Goal: Task Accomplishment & Management: Use online tool/utility

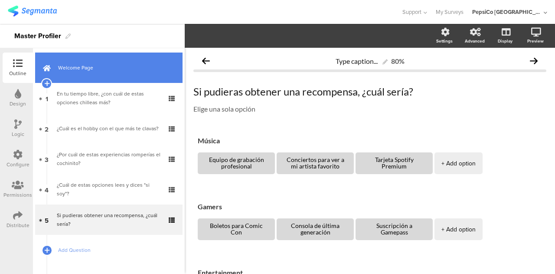
click at [84, 76] on link "Welcome Page" at bounding box center [108, 67] width 147 height 30
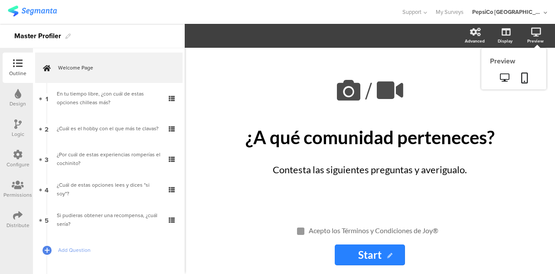
click at [534, 48] on div "Preview" at bounding box center [513, 68] width 65 height 41
click at [502, 79] on icon at bounding box center [504, 77] width 9 height 8
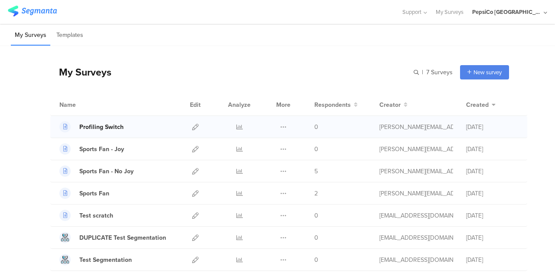
scroll to position [23, 0]
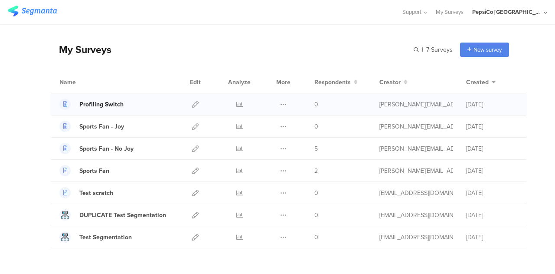
click at [100, 103] on div "Profiling Switch" at bounding box center [101, 104] width 44 height 9
drag, startPoint x: 109, startPoint y: 103, endPoint x: 145, endPoint y: 82, distance: 42.2
click at [145, 82] on div "Name" at bounding box center [116, 82] width 114 height 9
click at [193, 105] on div at bounding box center [195, 104] width 19 height 22
click at [192, 105] on icon at bounding box center [195, 104] width 7 height 7
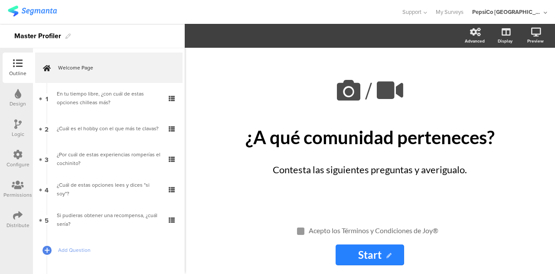
click at [58, 33] on div "Master Profiler" at bounding box center [37, 36] width 47 height 14
click at [65, 36] on icon at bounding box center [67, 36] width 5 height 5
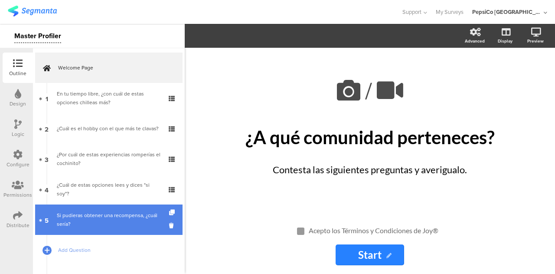
scroll to position [41, 0]
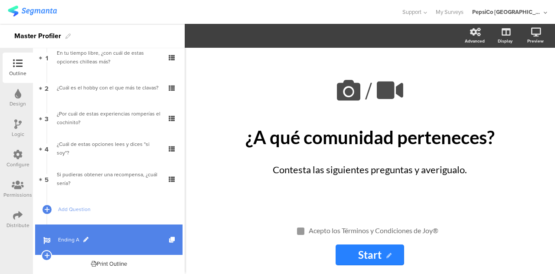
click at [78, 232] on link "Ending A" at bounding box center [108, 239] width 147 height 30
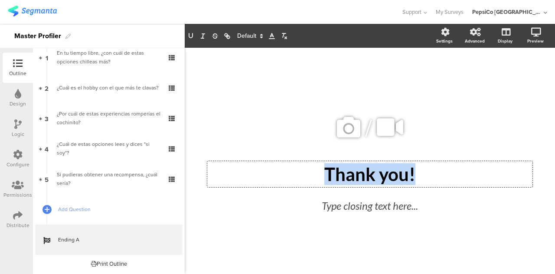
drag, startPoint x: 418, startPoint y: 174, endPoint x: 318, endPoint y: 172, distance: 100.2
click at [318, 172] on div "Thank you! Thank you! Thank you!" at bounding box center [369, 174] width 325 height 26
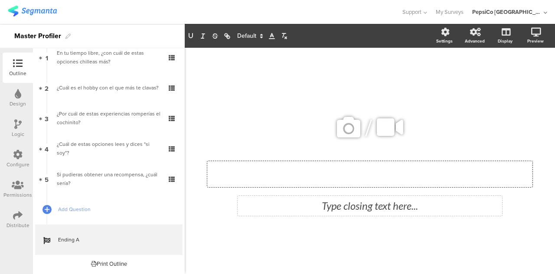
click at [341, 213] on div "Type closing text here..." at bounding box center [370, 206] width 265 height 20
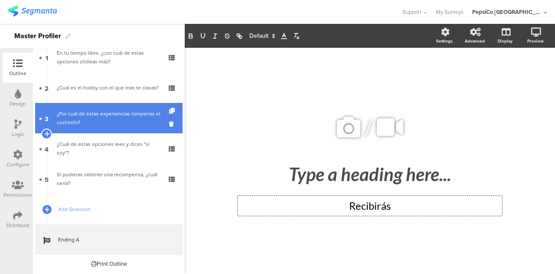
scroll to position [41, 0]
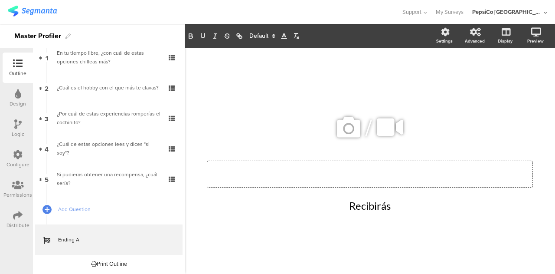
click at [389, 181] on div "Type a heading here..." at bounding box center [369, 174] width 325 height 26
click at [337, 203] on div "Recibirás Recibirás Recibirás" at bounding box center [370, 206] width 265 height 20
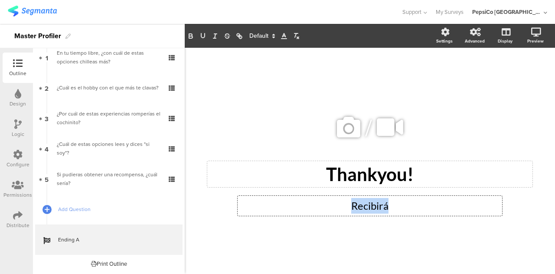
drag, startPoint x: 390, startPoint y: 209, endPoint x: 341, endPoint y: 208, distance: 49.5
click at [341, 208] on p "Recibirá" at bounding box center [370, 206] width 260 height 16
click at [332, 239] on div "/ Thankyou! Thankyou! Type closing text here..." at bounding box center [370, 156] width 364 height 217
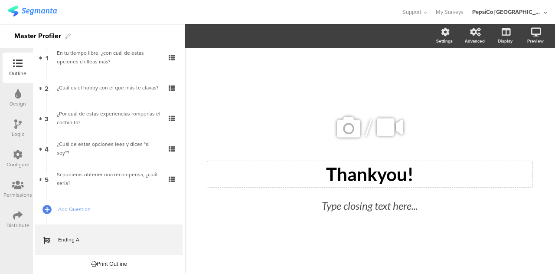
click at [109, 263] on div "Print Outline" at bounding box center [109, 263] width 36 height 8
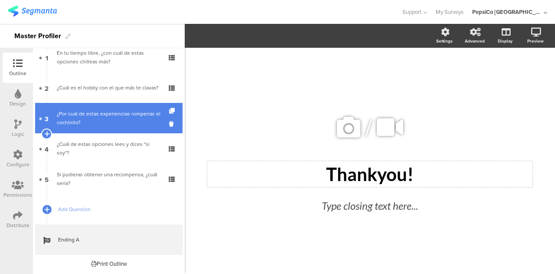
scroll to position [0, 0]
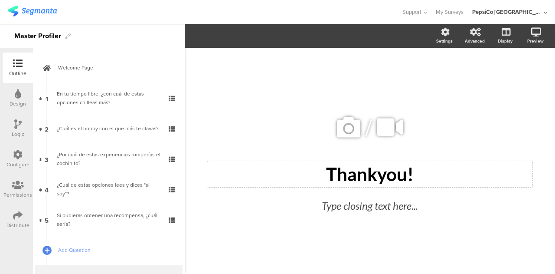
click at [23, 121] on div "Logic" at bounding box center [18, 128] width 30 height 30
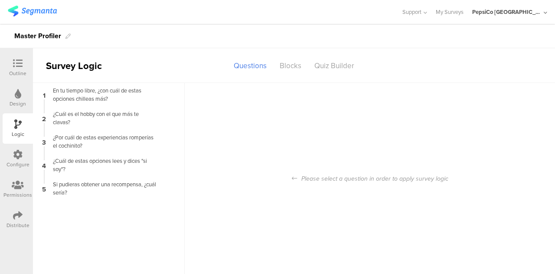
click at [20, 155] on icon at bounding box center [18, 155] width 10 height 10
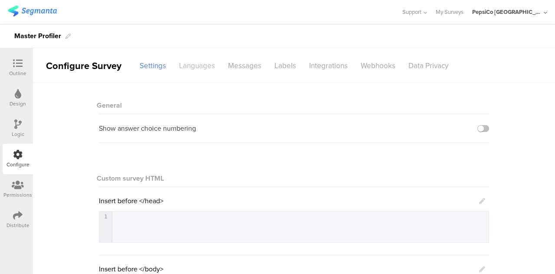
click at [192, 65] on div "Languages" at bounding box center [197, 65] width 49 height 15
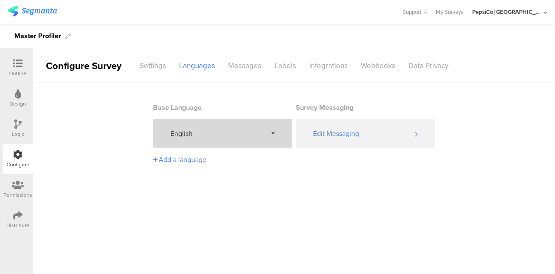
click at [245, 133] on span "English" at bounding box center [218, 133] width 97 height 10
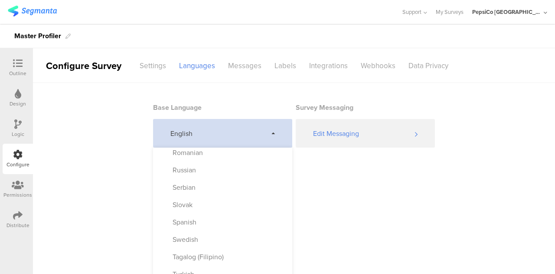
scroll to position [455, 0]
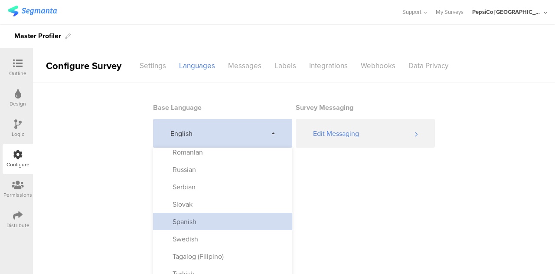
click at [207, 220] on div "Spanish" at bounding box center [222, 221] width 139 height 17
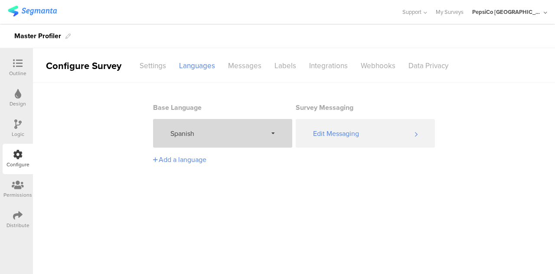
click at [290, 182] on main "Base Language Spanish Survey Messaging Edit Messaging Add a language" at bounding box center [294, 178] width 522 height 191
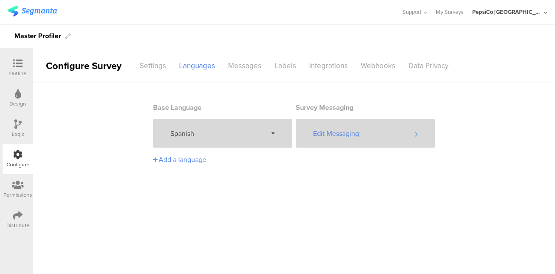
click at [343, 124] on div "Edit Messaging" at bounding box center [365, 133] width 139 height 29
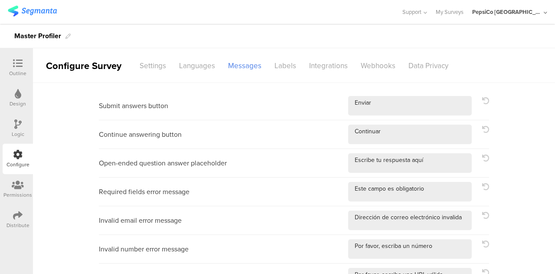
scroll to position [387, 0]
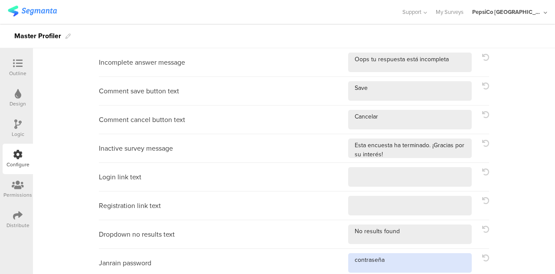
click at [355, 259] on textarea at bounding box center [410, 263] width 124 height 20
type textarea "Contraseña"
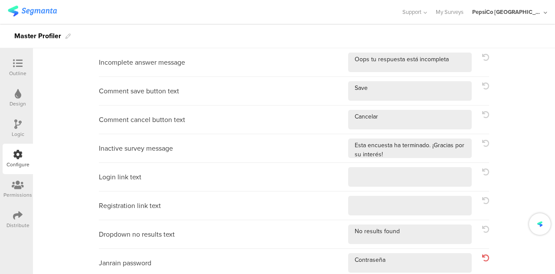
click at [337, 235] on div "Dropdown no results text" at bounding box center [294, 234] width 390 height 29
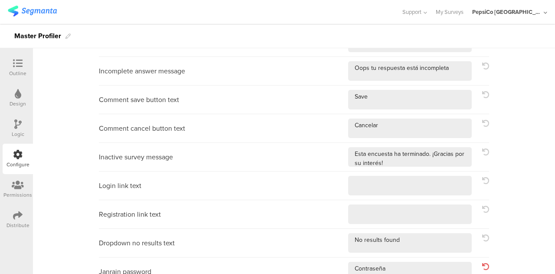
scroll to position [380, 0]
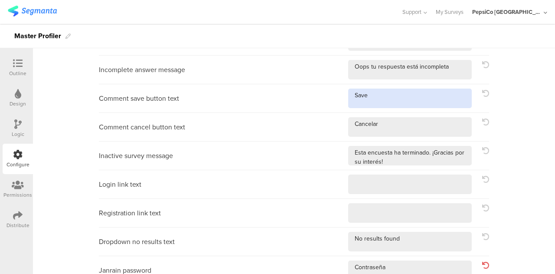
drag, startPoint x: 375, startPoint y: 94, endPoint x: 338, endPoint y: 96, distance: 36.5
click at [338, 96] on div "Comment save button text" at bounding box center [294, 98] width 390 height 29
type textarea "Guardar"
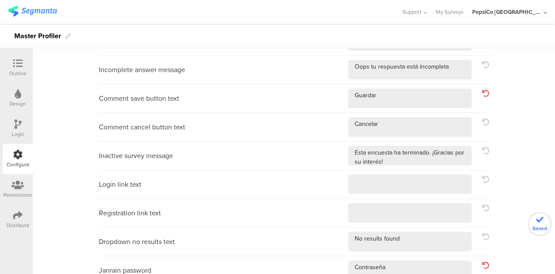
click at [326, 142] on div "Inactive survey message" at bounding box center [294, 155] width 390 height 29
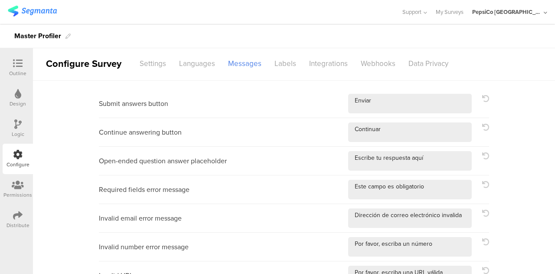
scroll to position [0, 0]
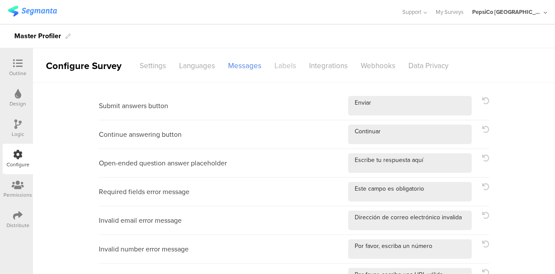
click at [278, 61] on div "Labels" at bounding box center [285, 65] width 35 height 15
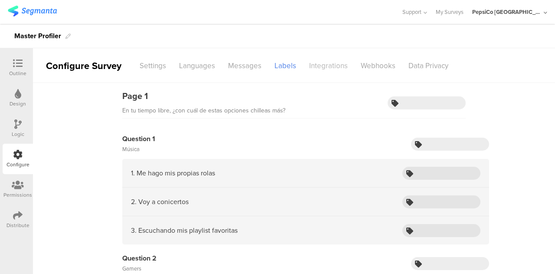
click at [323, 61] on div "Integrations" at bounding box center [329, 65] width 52 height 15
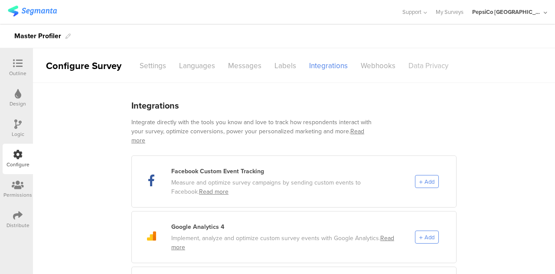
click at [411, 60] on div "Data Privacy" at bounding box center [428, 65] width 53 height 15
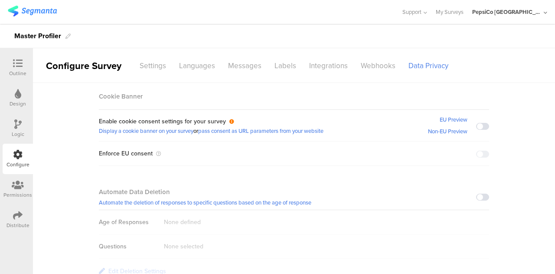
click at [18, 75] on div "Outline" at bounding box center [17, 73] width 17 height 8
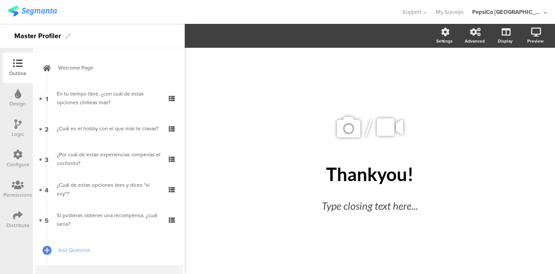
click at [17, 128] on icon at bounding box center [17, 124] width 7 height 10
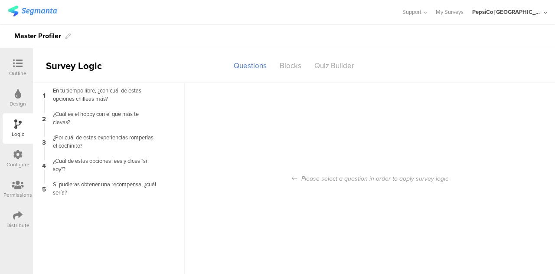
click at [20, 154] on icon at bounding box center [18, 155] width 10 height 10
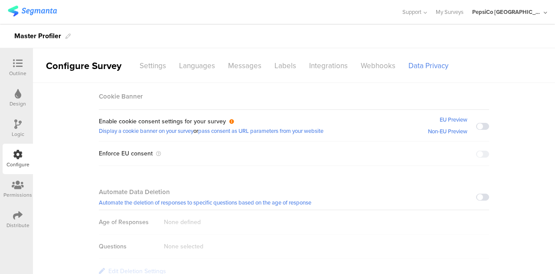
click at [16, 135] on div "Logic" at bounding box center [18, 134] width 13 height 8
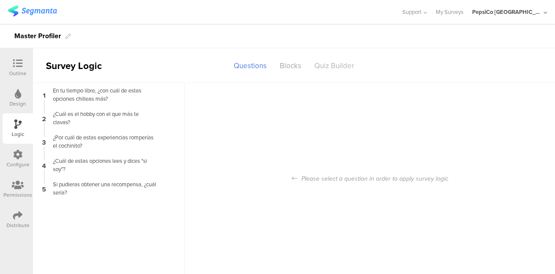
click at [329, 69] on div "Quiz Builder" at bounding box center [334, 65] width 53 height 15
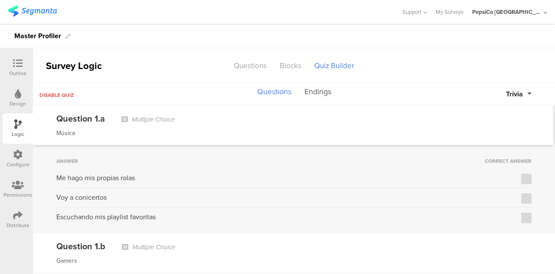
click at [311, 98] on button "Endings" at bounding box center [317, 92] width 31 height 16
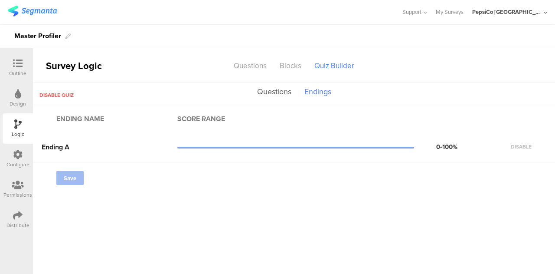
click at [269, 93] on button "Questions" at bounding box center [274, 92] width 39 height 16
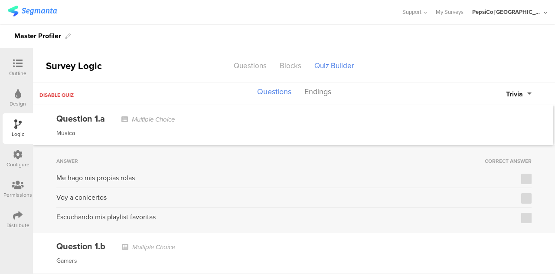
click at [59, 92] on span "Disable quiz" at bounding box center [56, 95] width 34 height 8
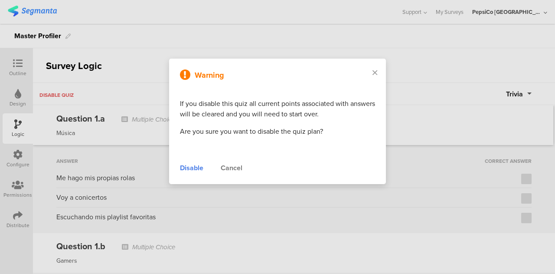
click at [190, 170] on div "Disable" at bounding box center [191, 168] width 23 height 10
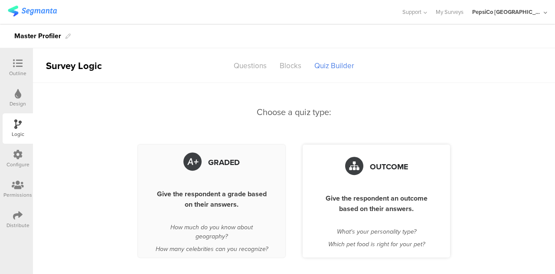
click at [357, 176] on icon at bounding box center [354, 166] width 18 height 27
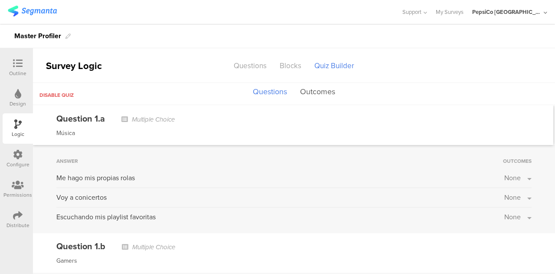
click at [321, 91] on button "Outcomes" at bounding box center [317, 92] width 39 height 16
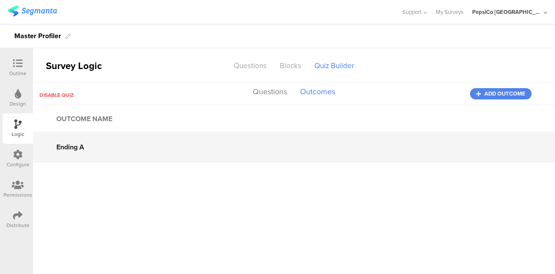
click at [81, 141] on input "Ending A" at bounding box center [294, 146] width 522 height 30
click at [134, 147] on input "Ending A" at bounding box center [294, 146] width 522 height 30
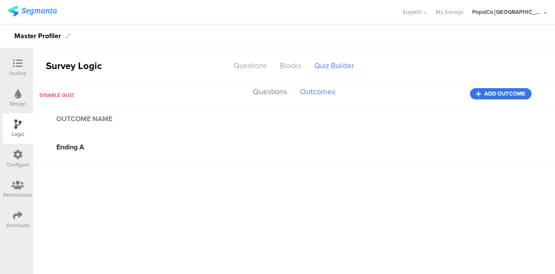
click at [481, 97] on button "Add outcome" at bounding box center [501, 93] width 62 height 11
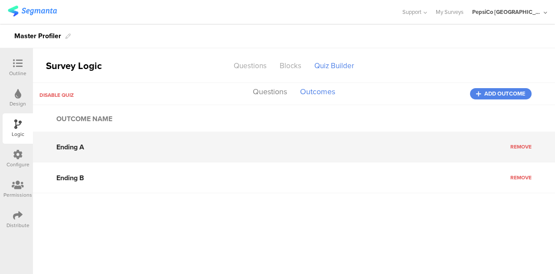
click at [464, 162] on div "Ending A Remove" at bounding box center [294, 146] width 522 height 31
click at [246, 151] on input "Ending A" at bounding box center [294, 146] width 522 height 30
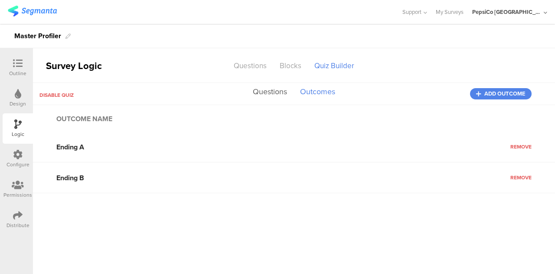
click at [275, 95] on button "Questions" at bounding box center [270, 92] width 39 height 16
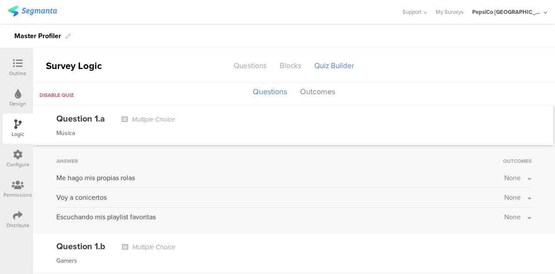
click at [517, 177] on button "None" at bounding box center [517, 178] width 27 height 10
click at [324, 92] on button "Outcomes" at bounding box center [317, 92] width 39 height 16
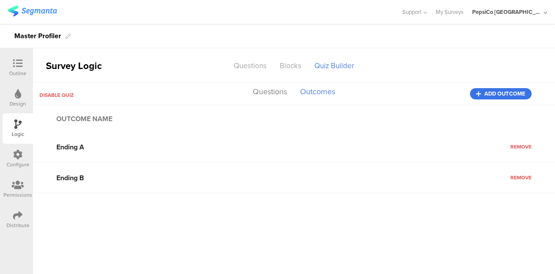
click at [498, 94] on span "Add outcome" at bounding box center [505, 94] width 41 height 0
click at [270, 92] on button "Questions" at bounding box center [270, 92] width 39 height 16
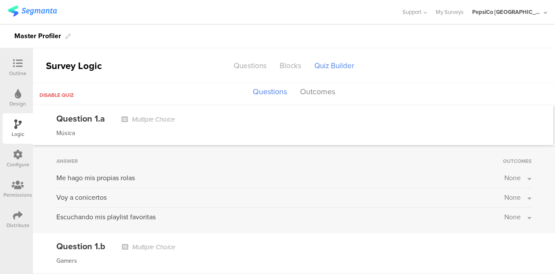
click at [507, 177] on span "None" at bounding box center [512, 178] width 16 height 10
click at [495, 200] on label at bounding box center [501, 199] width 12 height 7
click at [0, 0] on input "checkbox" at bounding box center [0, 0] width 0 height 0
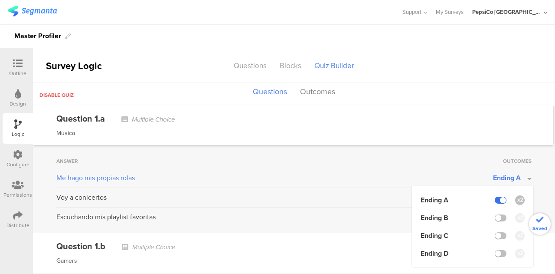
click at [495, 200] on label at bounding box center [501, 199] width 12 height 7
click at [0, 0] on input "checkbox" at bounding box center [0, 0] width 0 height 0
